Goal: Find specific page/section: Find specific page/section

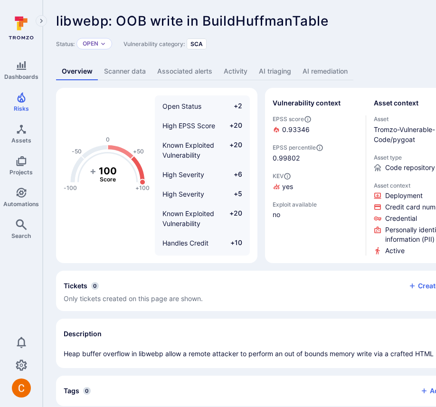
scroll to position [6, 0]
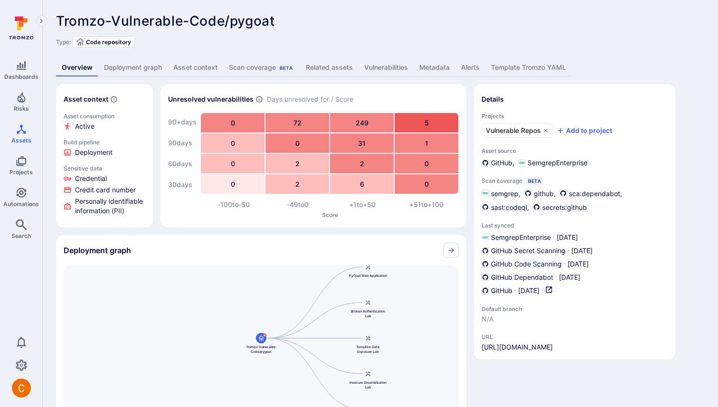
scroll to position [188, 0]
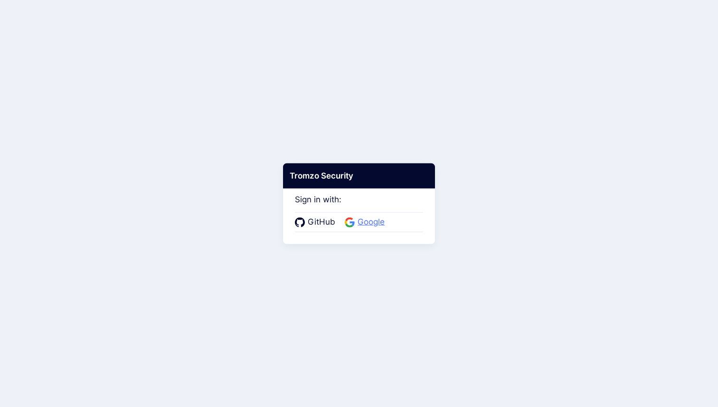
click at [362, 224] on span "Google" at bounding box center [371, 222] width 33 height 12
